Goal: Task Accomplishment & Management: Complete application form

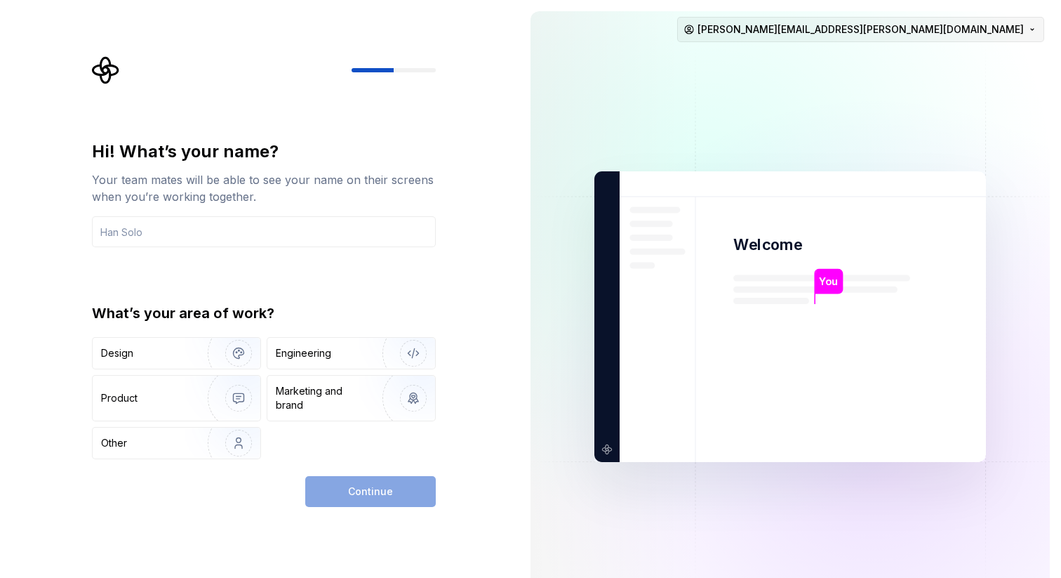
click at [898, 34] on html "Hi! What’s your name? Your team mates will be able to see your name on their sc…" at bounding box center [530, 289] width 1061 height 578
click at [404, 128] on html "Hi! What’s your name? Your team mates will be able to see your name on their sc…" at bounding box center [530, 289] width 1061 height 578
click at [273, 238] on input "text" at bounding box center [264, 231] width 344 height 31
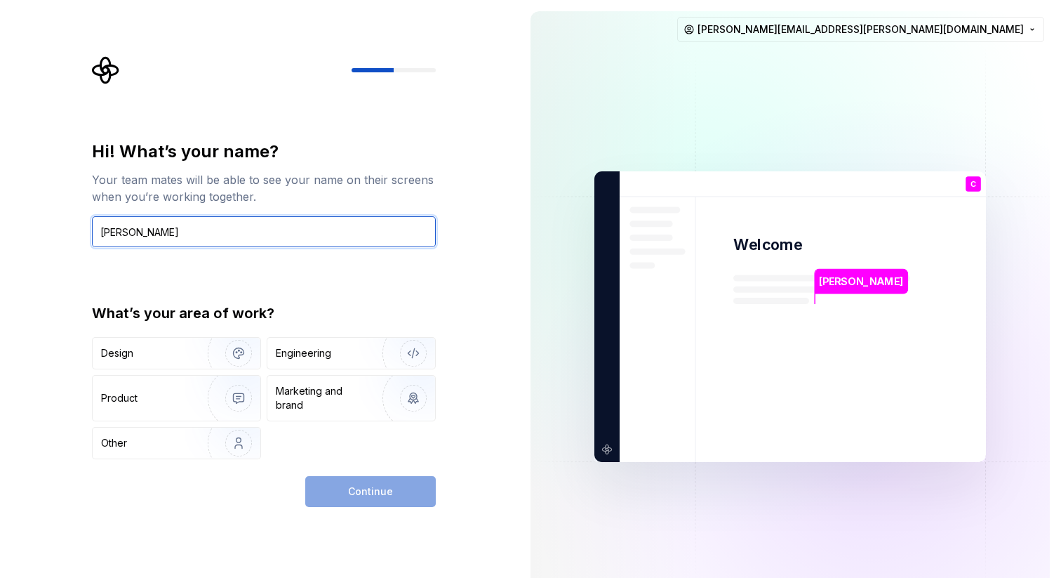
type input "[PERSON_NAME]"
click at [187, 299] on div "Hi! What’s your name? Your team mates will be able to see your name on their sc…" at bounding box center [264, 299] width 344 height 319
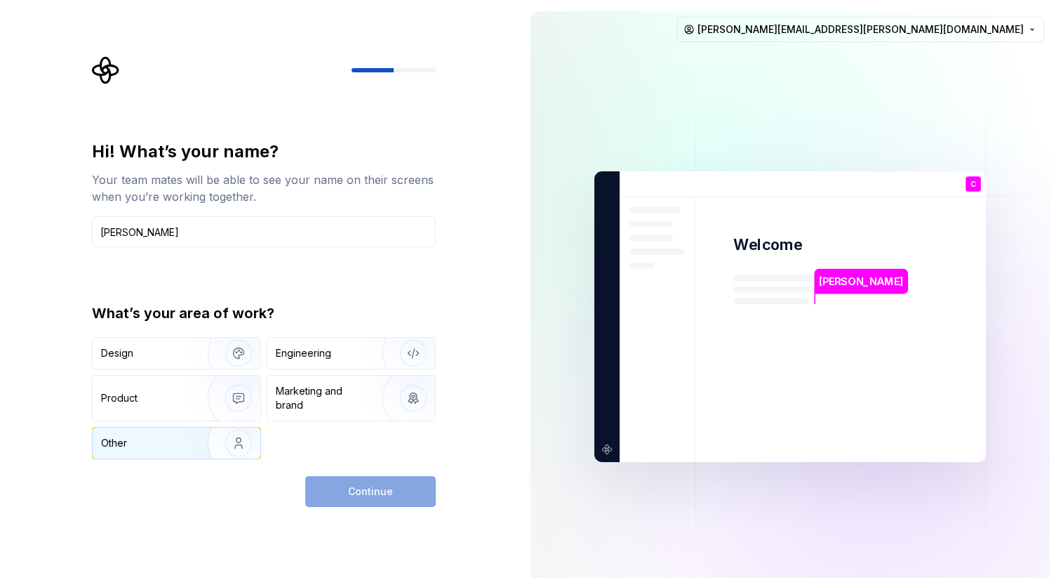
click at [187, 440] on img "button" at bounding box center [230, 443] width 90 height 94
click at [361, 481] on button "Continue" at bounding box center [370, 491] width 131 height 31
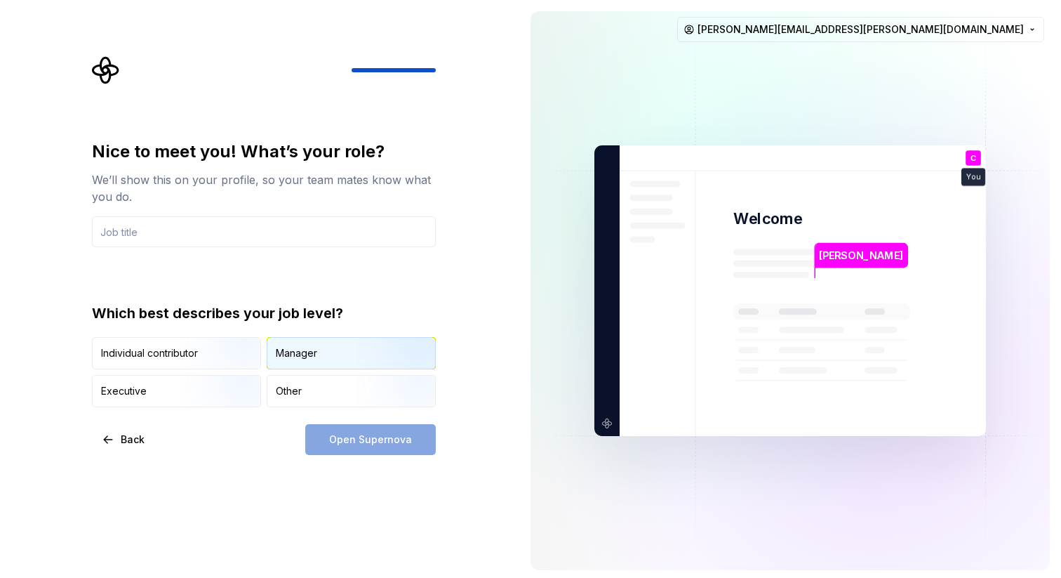
click at [308, 350] on div "Manager" at bounding box center [296, 353] width 41 height 14
click at [157, 233] on input "text" at bounding box center [264, 231] width 344 height 31
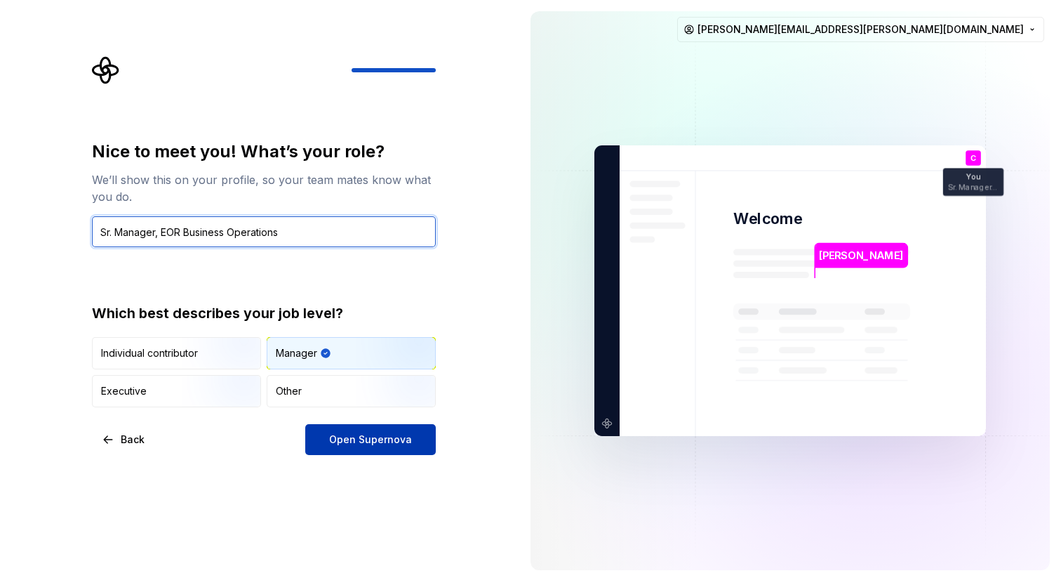
type input "Sr. Manager, EOR Business Operations"
click at [345, 449] on button "Open Supernova" at bounding box center [370, 439] width 131 height 31
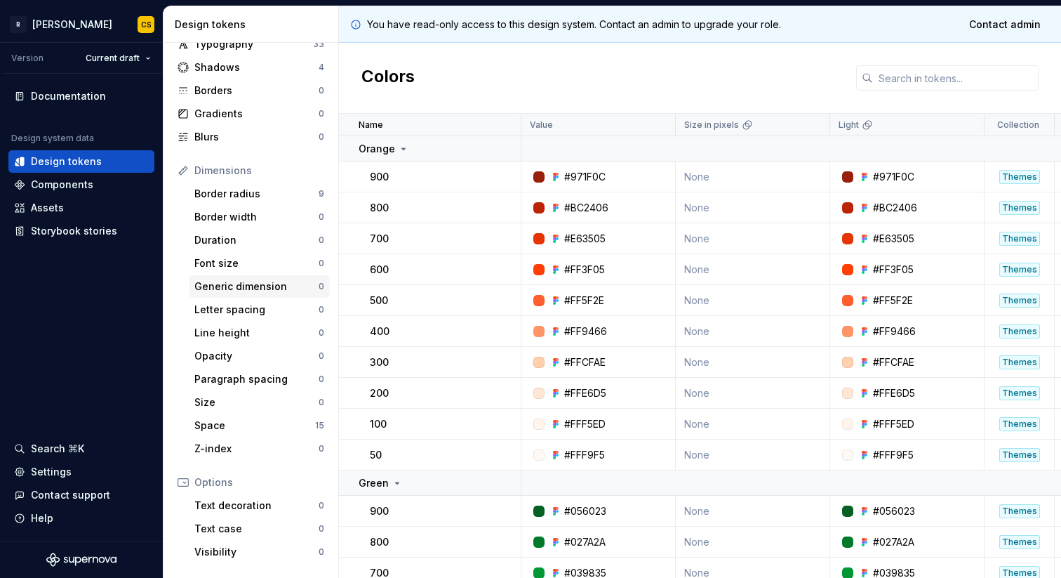
scroll to position [92, 0]
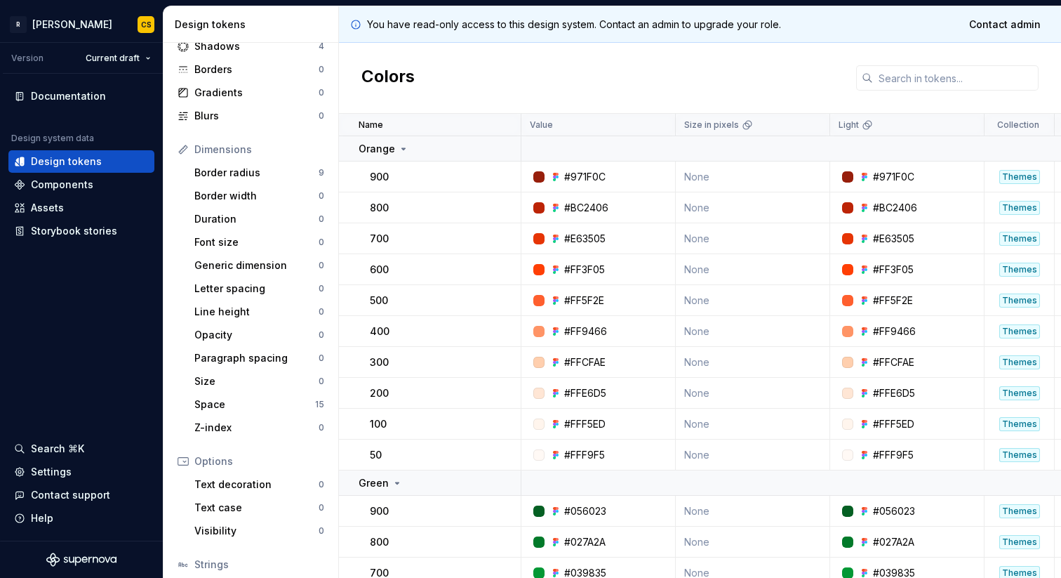
click at [555, 70] on div "Colors" at bounding box center [700, 78] width 722 height 71
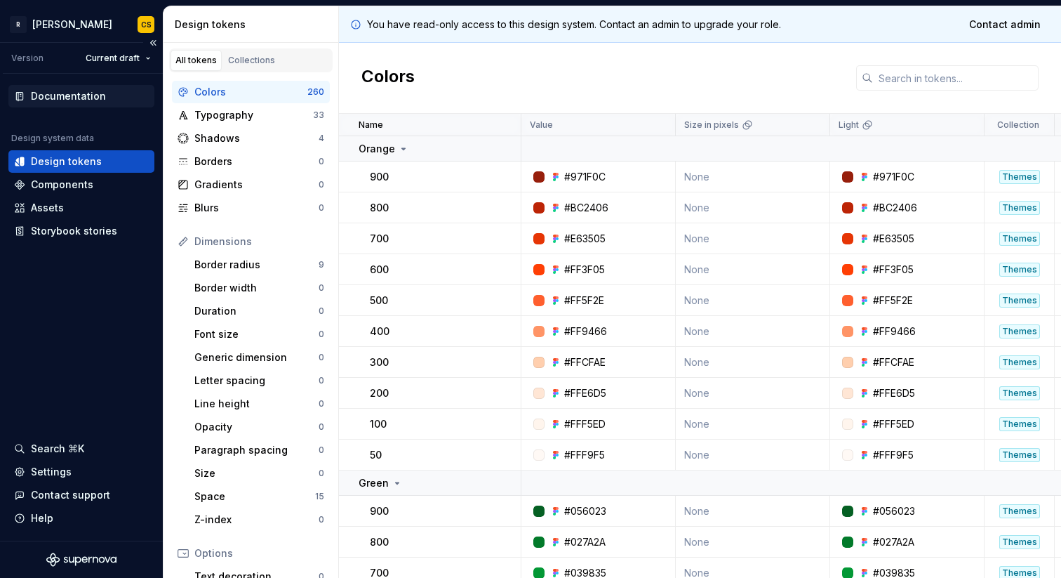
click at [67, 98] on div "Documentation" at bounding box center [68, 96] width 75 height 14
click at [55, 187] on div "Components" at bounding box center [62, 185] width 62 height 14
